Goal: Transaction & Acquisition: Download file/media

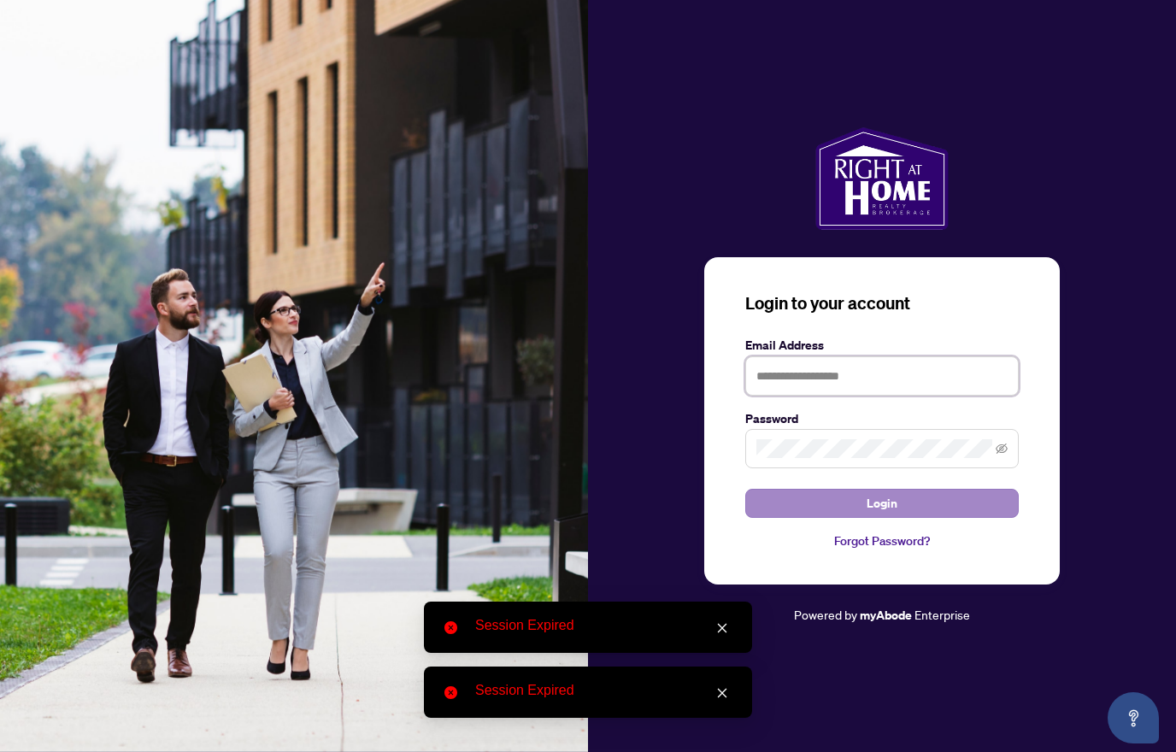
type input "**********"
click at [884, 507] on span "Login" at bounding box center [882, 503] width 31 height 27
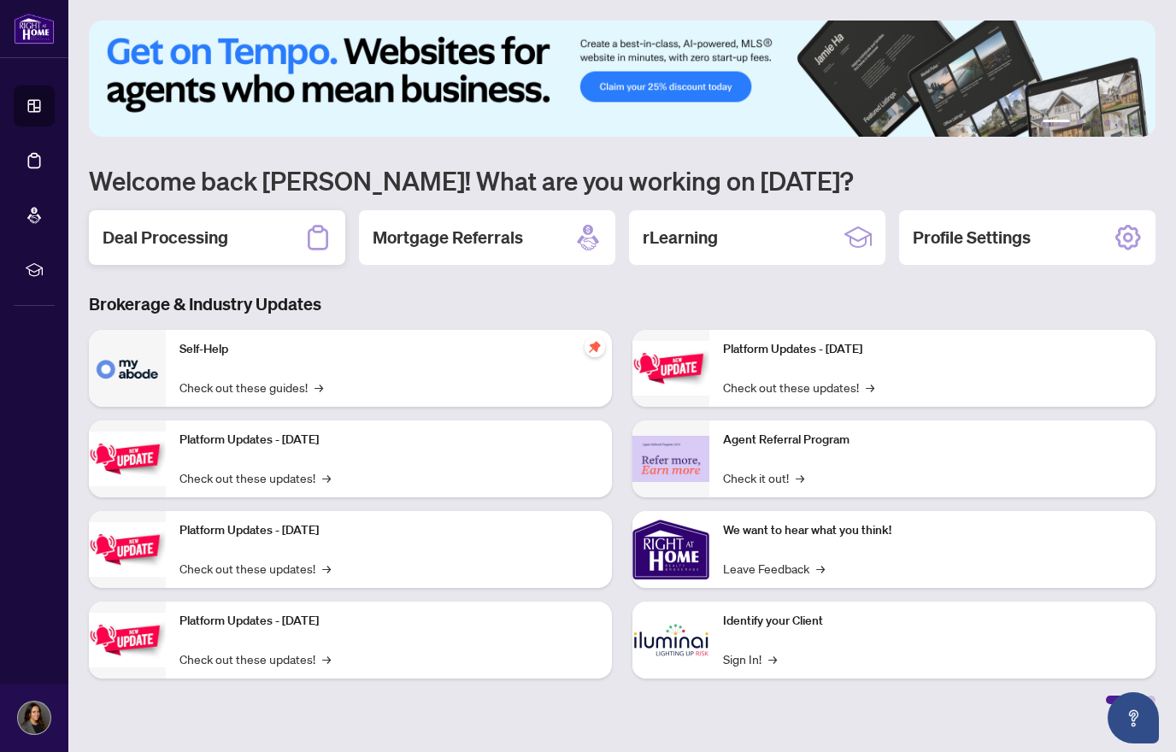
click at [195, 236] on h2 "Deal Processing" at bounding box center [166, 238] width 126 height 24
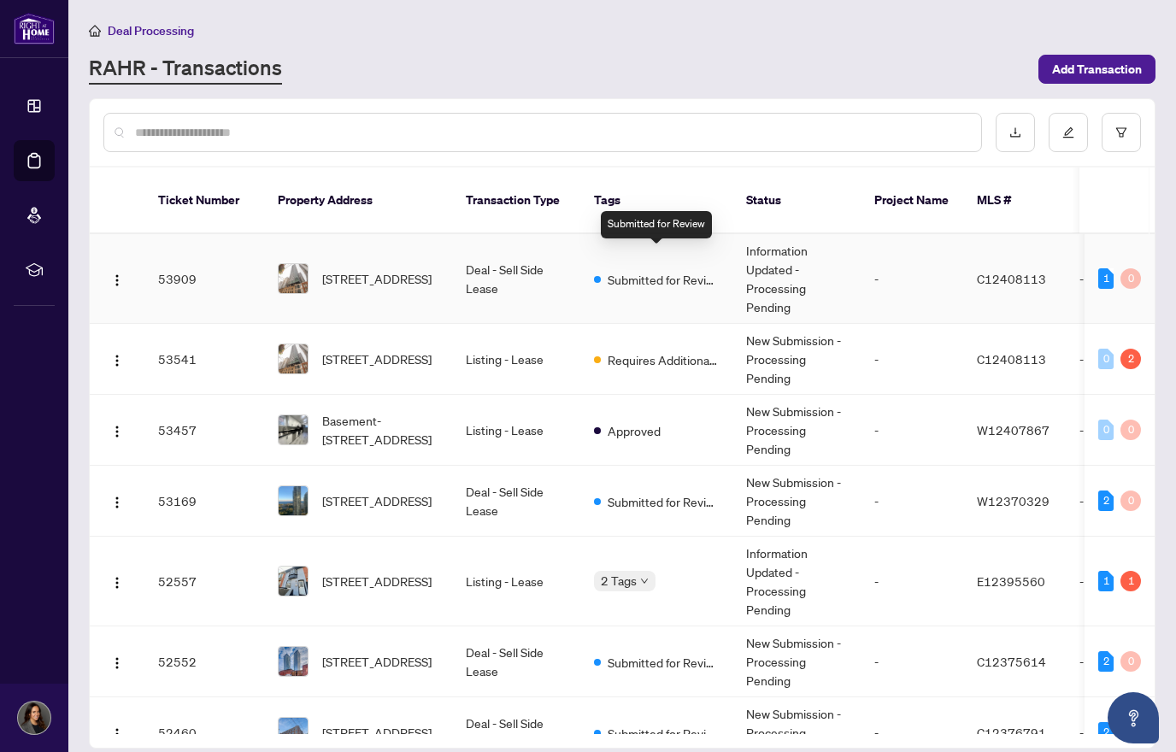
click at [610, 270] on span "Submitted for Review" at bounding box center [663, 279] width 111 height 19
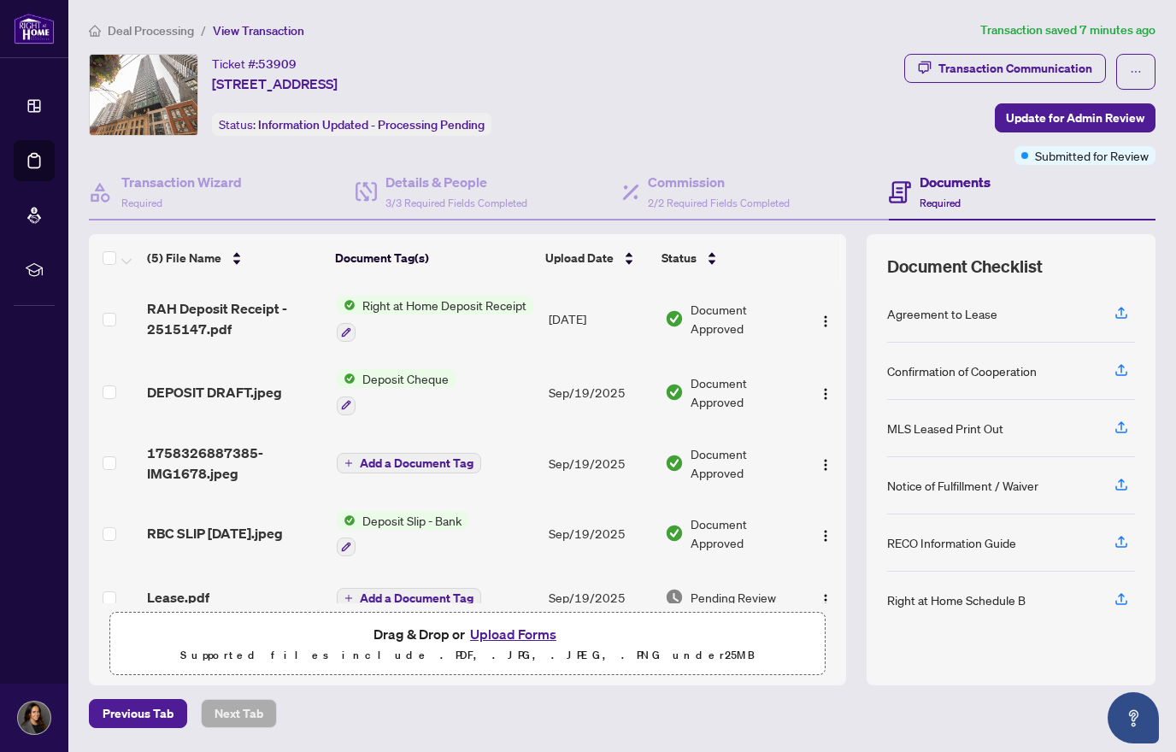
click at [426, 304] on span "Right at Home Deposit Receipt" at bounding box center [445, 305] width 178 height 19
click at [420, 392] on span "Right at Home Deposit Receipt" at bounding box center [443, 389] width 178 height 19
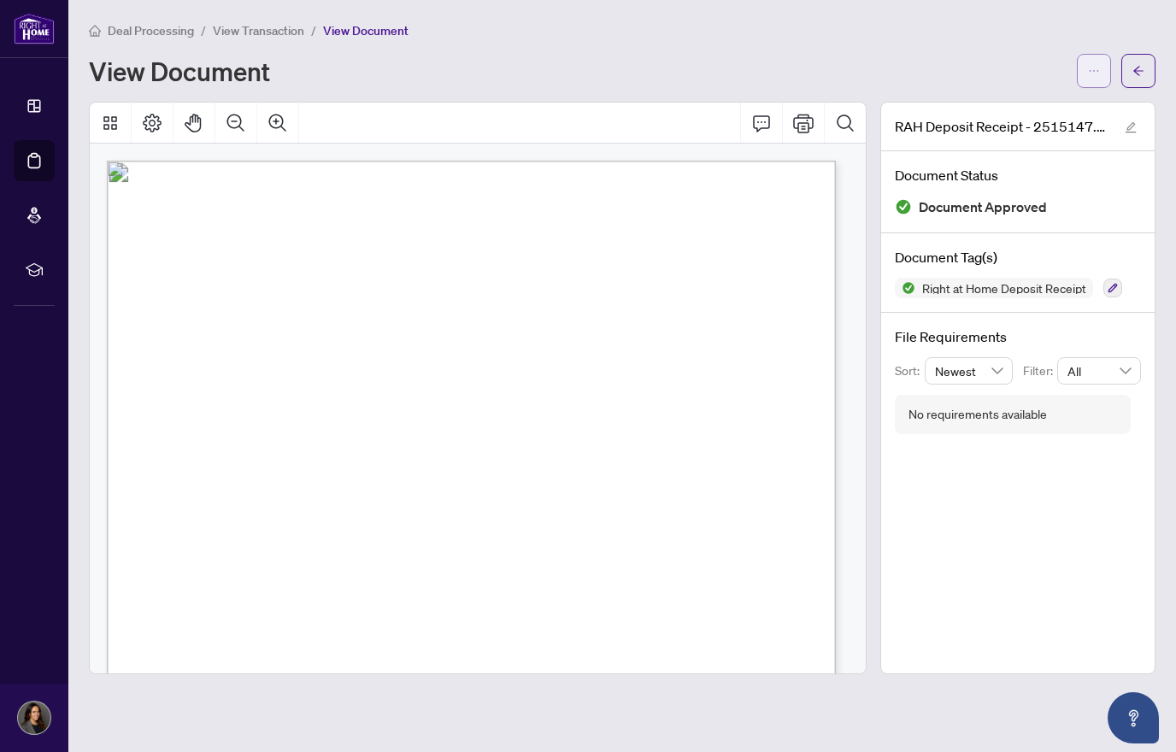
click at [1093, 62] on span "button" at bounding box center [1094, 70] width 12 height 27
click at [1048, 104] on span "Download" at bounding box center [1033, 107] width 130 height 19
click at [491, 46] on div "Deal Processing / View Transaction / View Document View Document" at bounding box center [622, 55] width 1067 height 68
click at [1136, 69] on icon "arrow-left" at bounding box center [1139, 71] width 12 height 12
